Goal: Navigation & Orientation: Find specific page/section

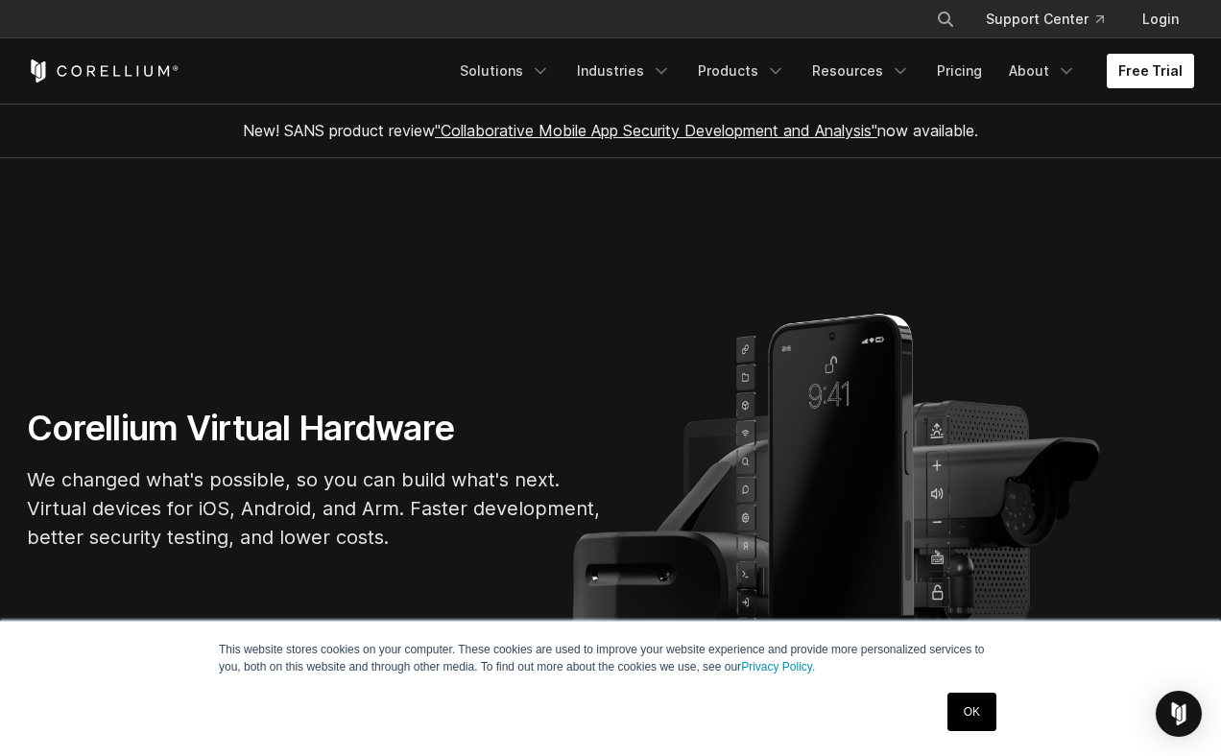
click at [1139, 78] on link "Free Trial" at bounding box center [1150, 71] width 87 height 35
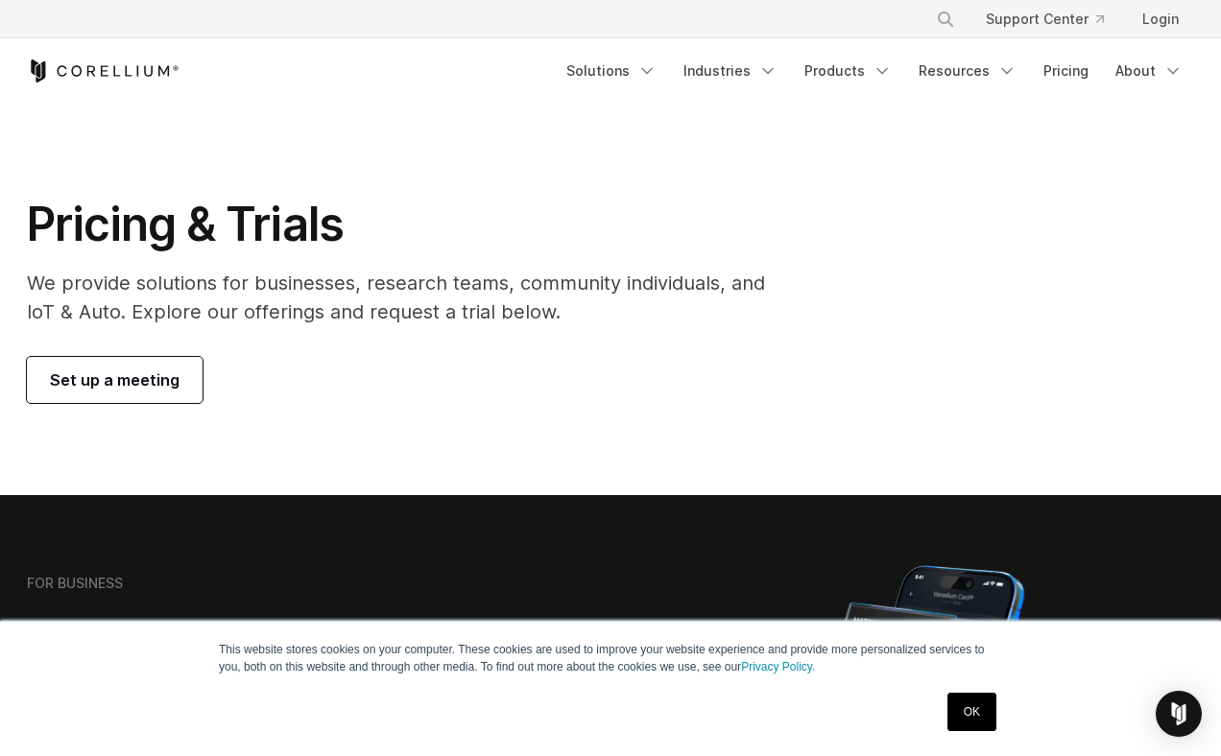
click at [80, 58] on div "Free Trial Solutions" at bounding box center [610, 70] width 1167 height 65
click at [70, 65] on icon "Corellium Home" at bounding box center [103, 71] width 153 height 23
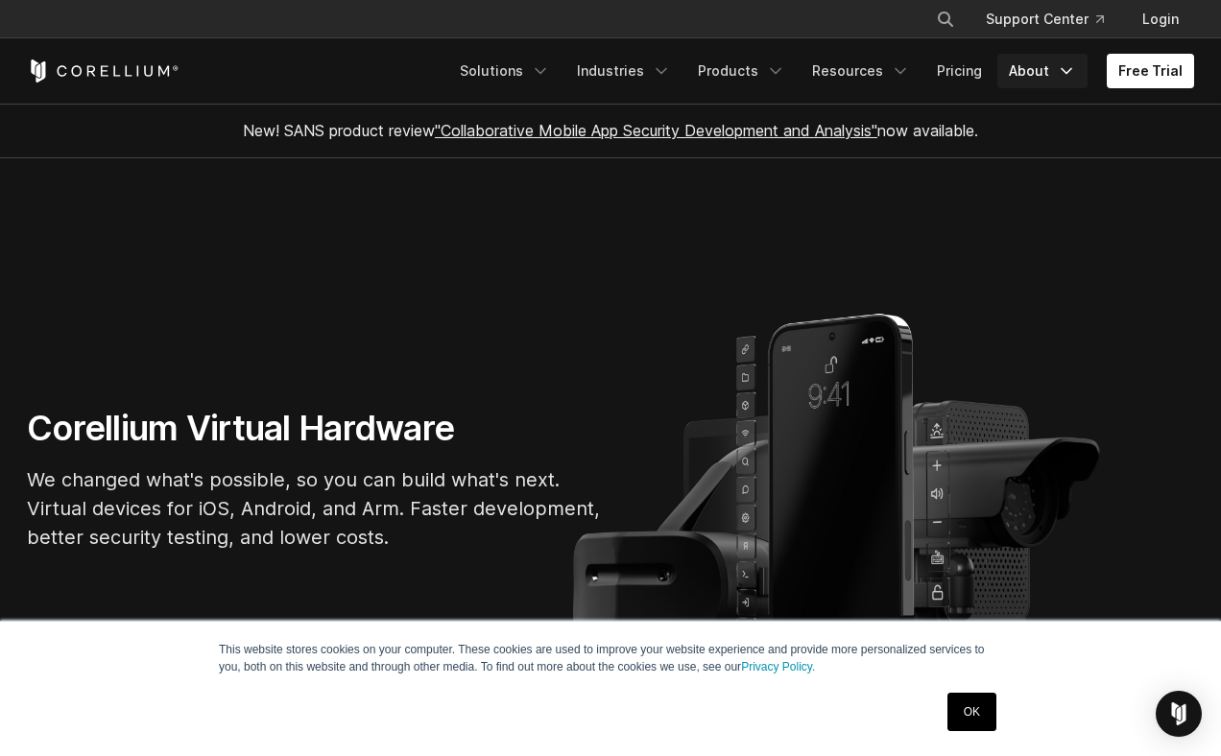
click at [1053, 84] on link "About" at bounding box center [1042, 71] width 90 height 35
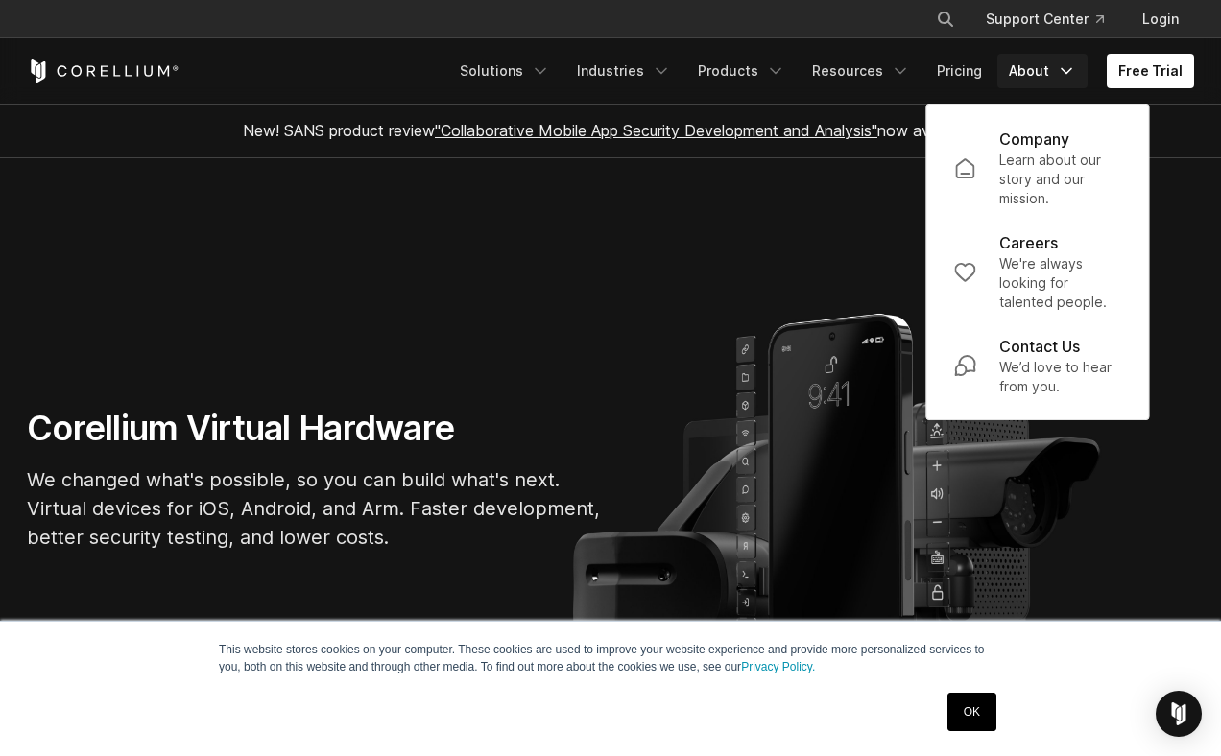
click at [843, 191] on section "Corellium Virtual Hardware We changed what's possible, so you can build what's …" at bounding box center [610, 487] width 1221 height 659
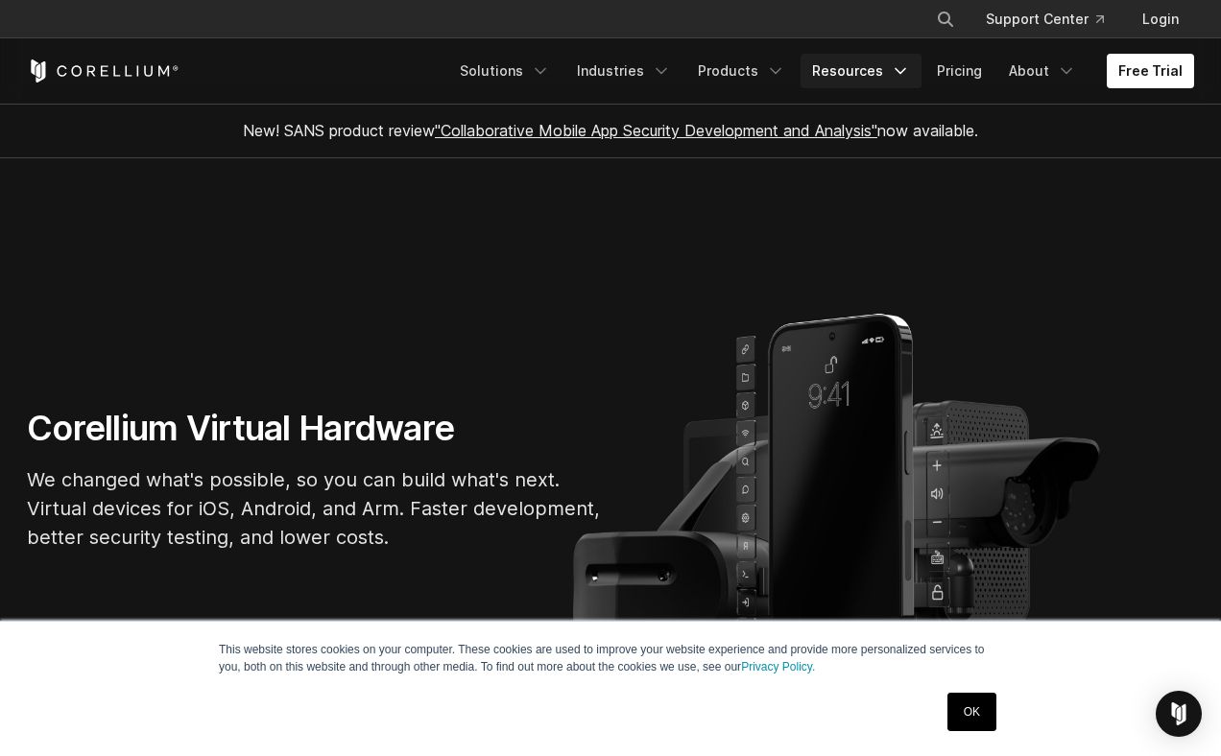
click at [888, 75] on link "Resources" at bounding box center [861, 71] width 121 height 35
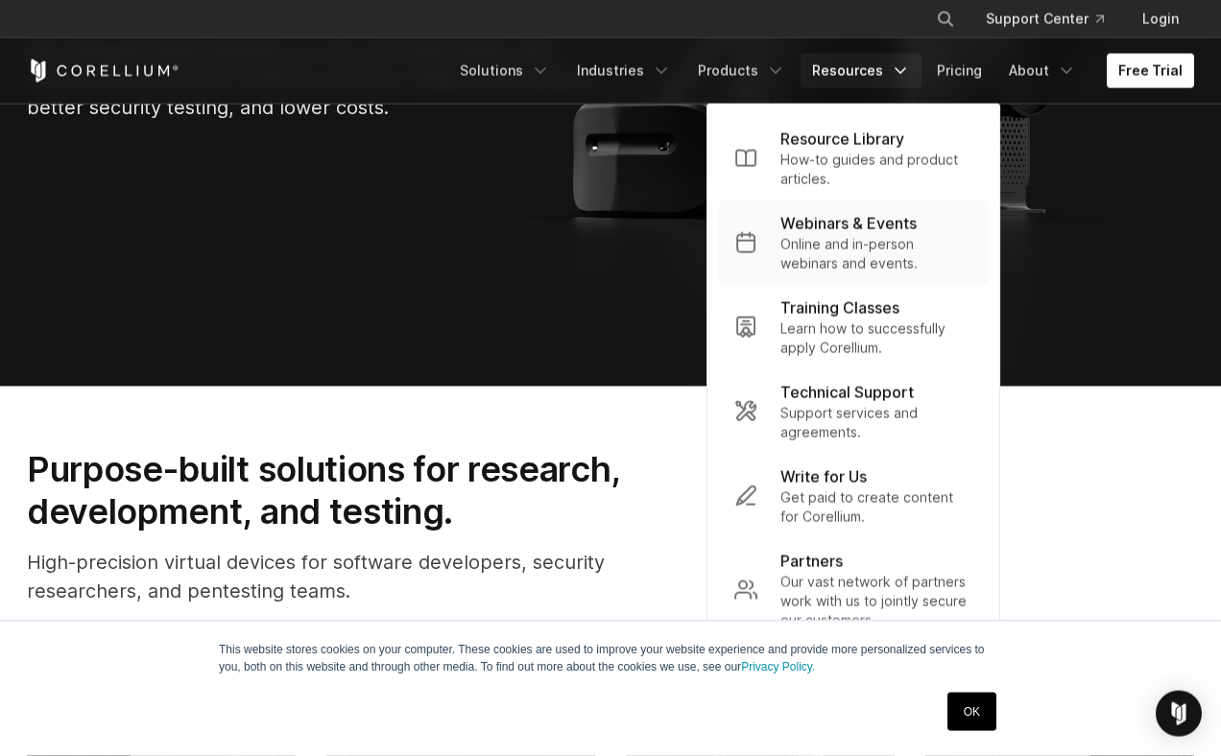
scroll to position [438, 0]
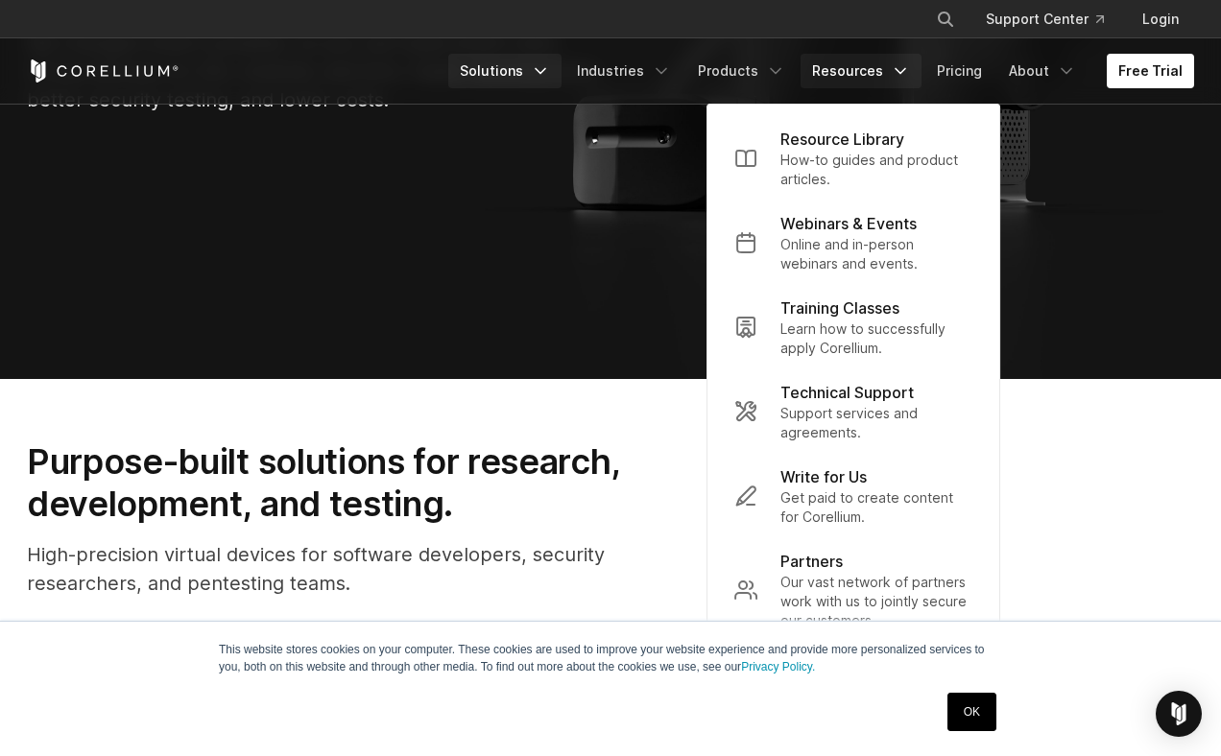
click at [549, 75] on icon "Navigation Menu" at bounding box center [540, 70] width 19 height 19
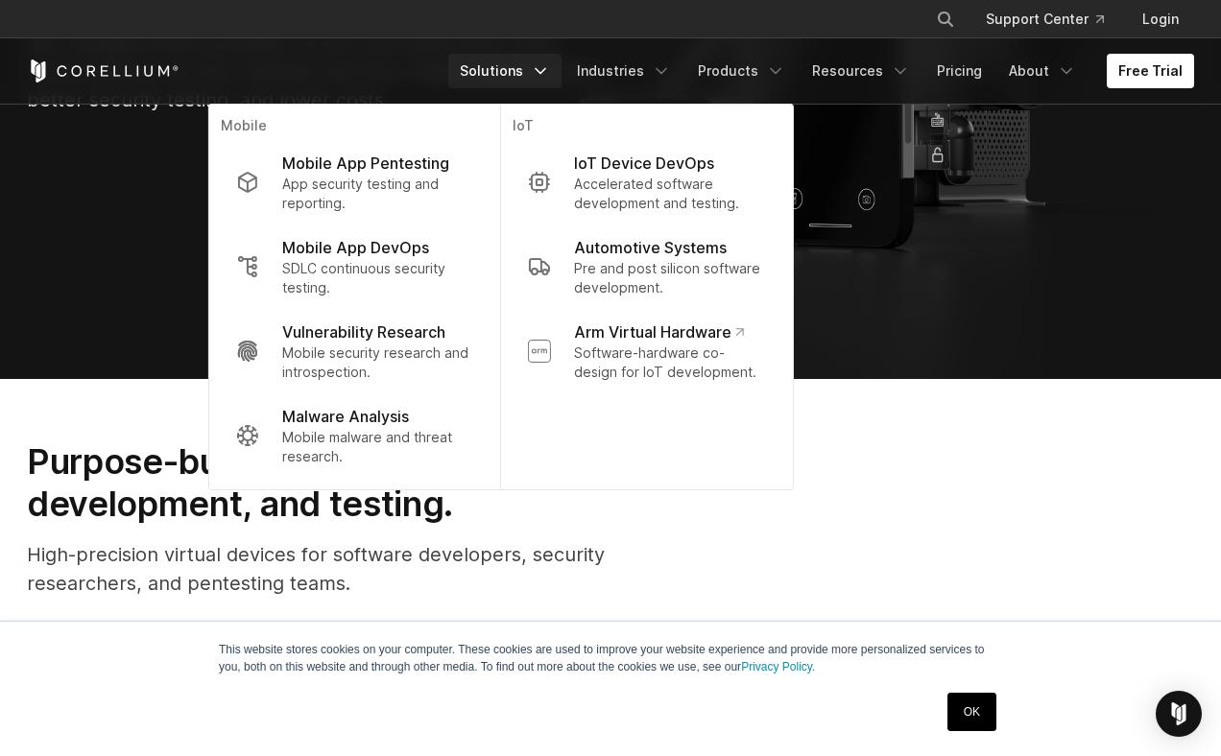
click at [1020, 187] on section "Corellium Virtual Hardware We changed what's possible, so you can build what's …" at bounding box center [610, 50] width 1221 height 659
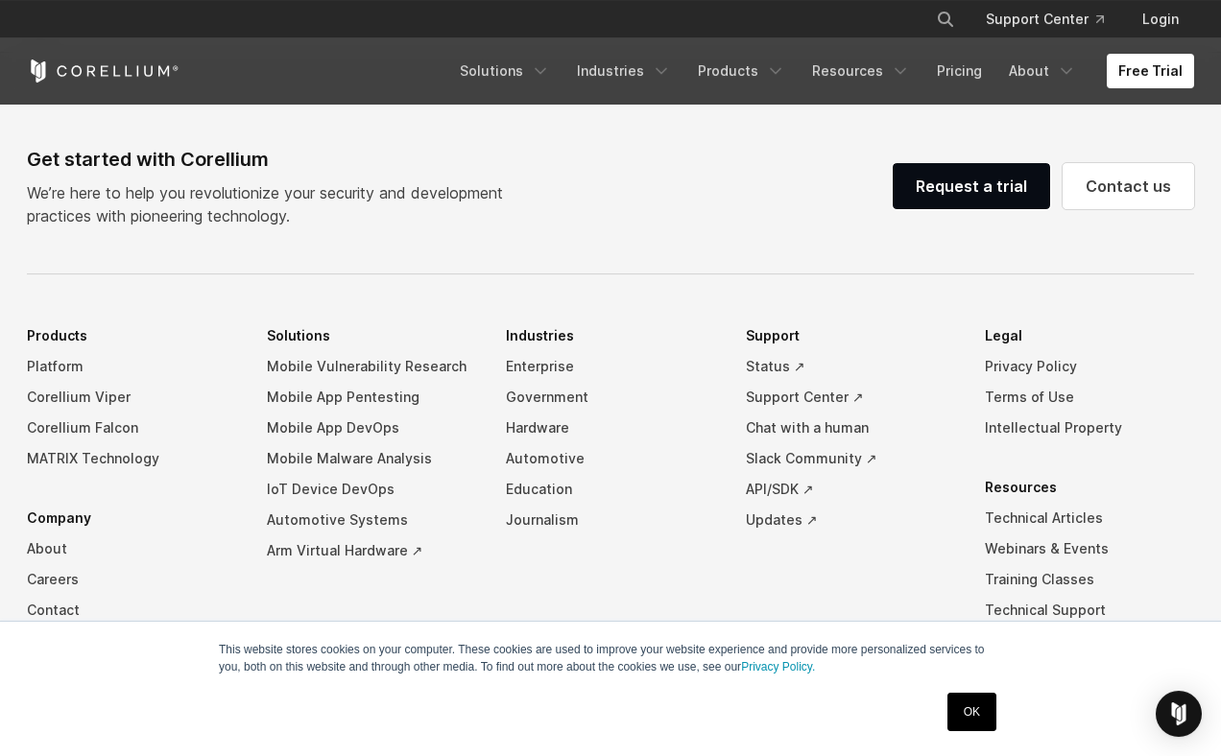
scroll to position [4525, 0]
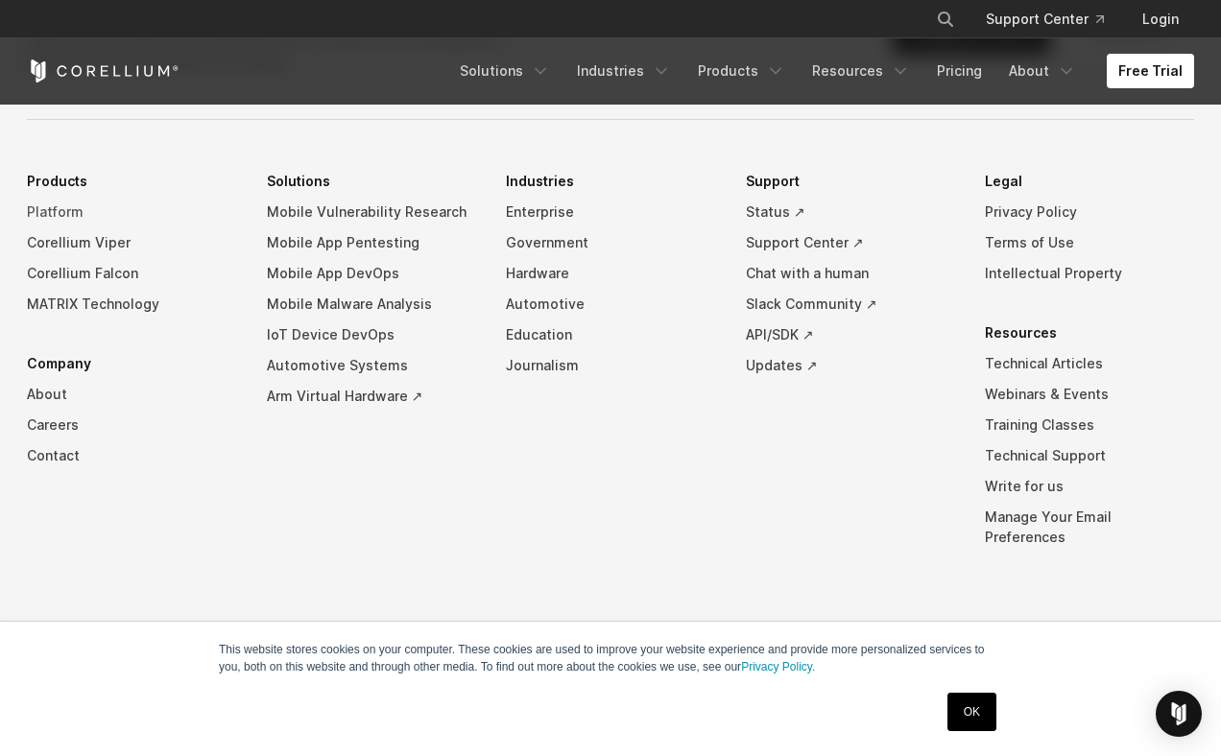
click at [45, 226] on link "Platform" at bounding box center [131, 212] width 209 height 31
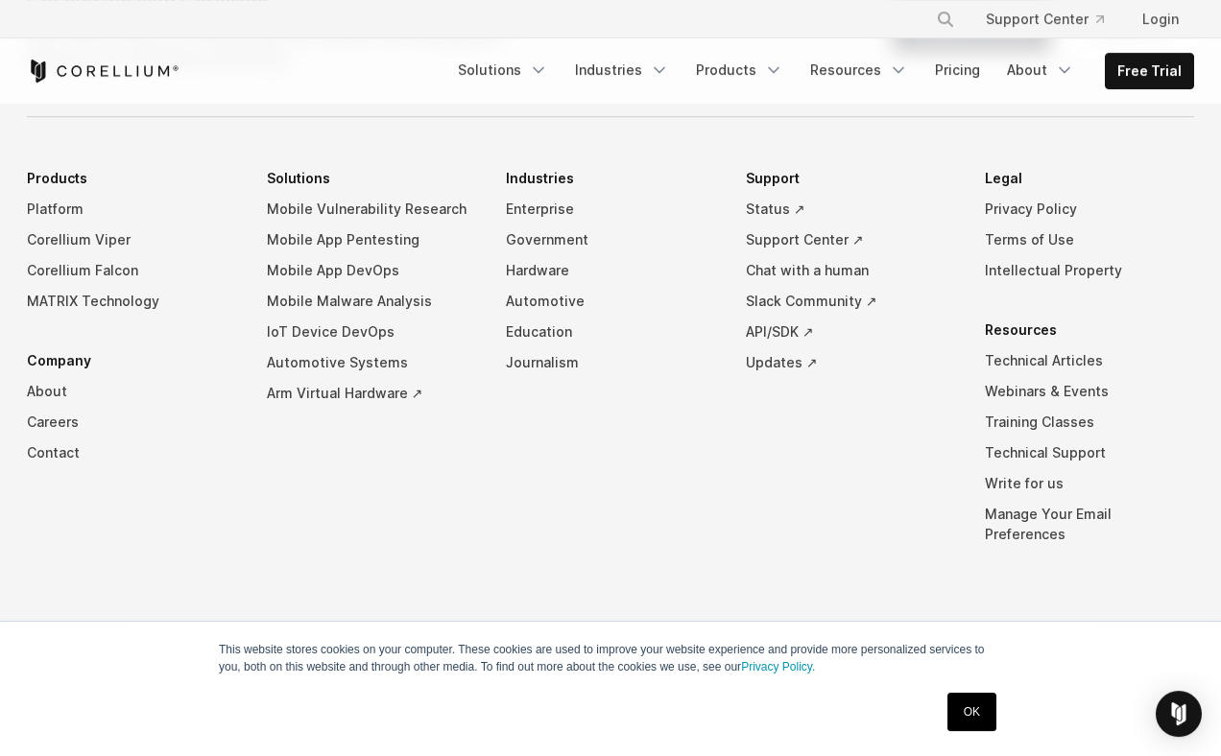
scroll to position [9083, 0]
click at [1180, 18] on link "Login" at bounding box center [1160, 19] width 67 height 35
